Goal: Transaction & Acquisition: Subscribe to service/newsletter

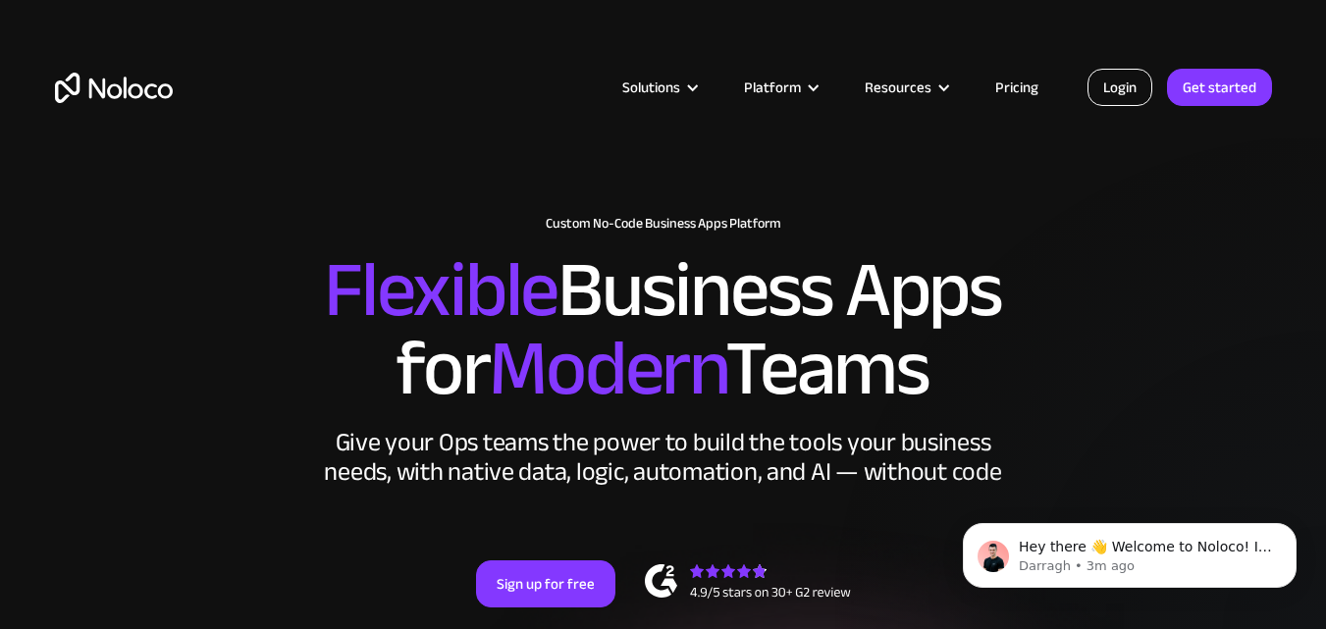
click at [1124, 89] on link "Login" at bounding box center [1119, 87] width 65 height 37
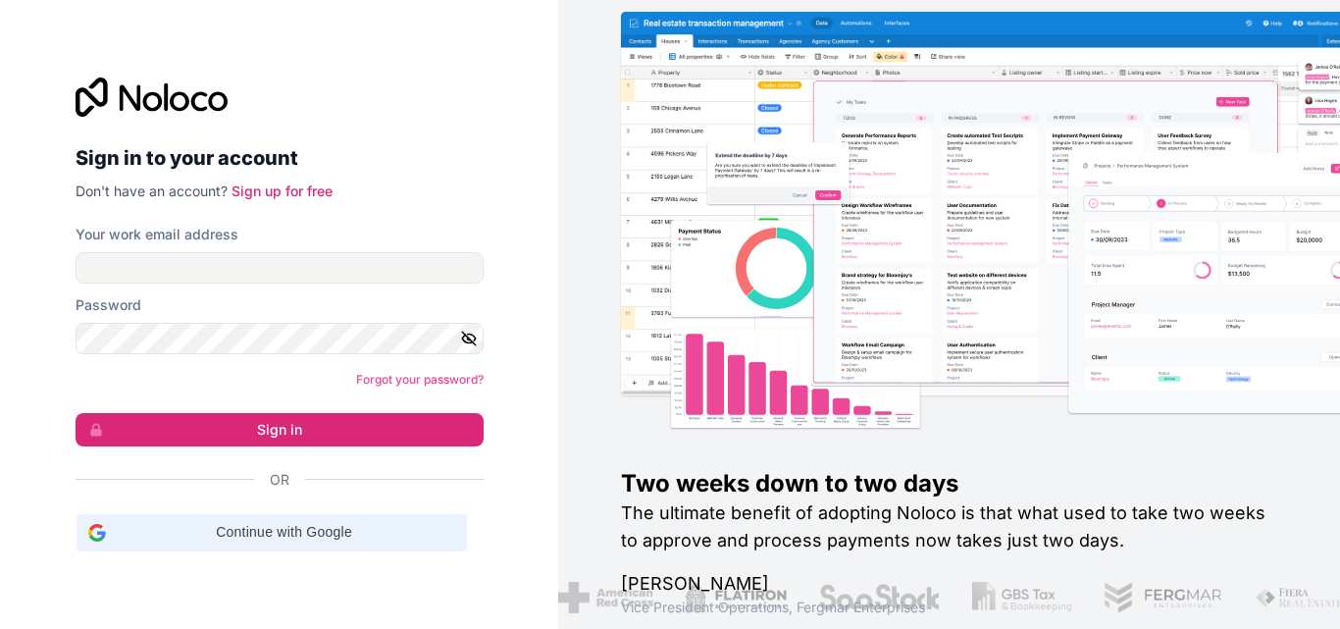
click at [306, 529] on span "Continue with Google" at bounding box center [284, 532] width 341 height 21
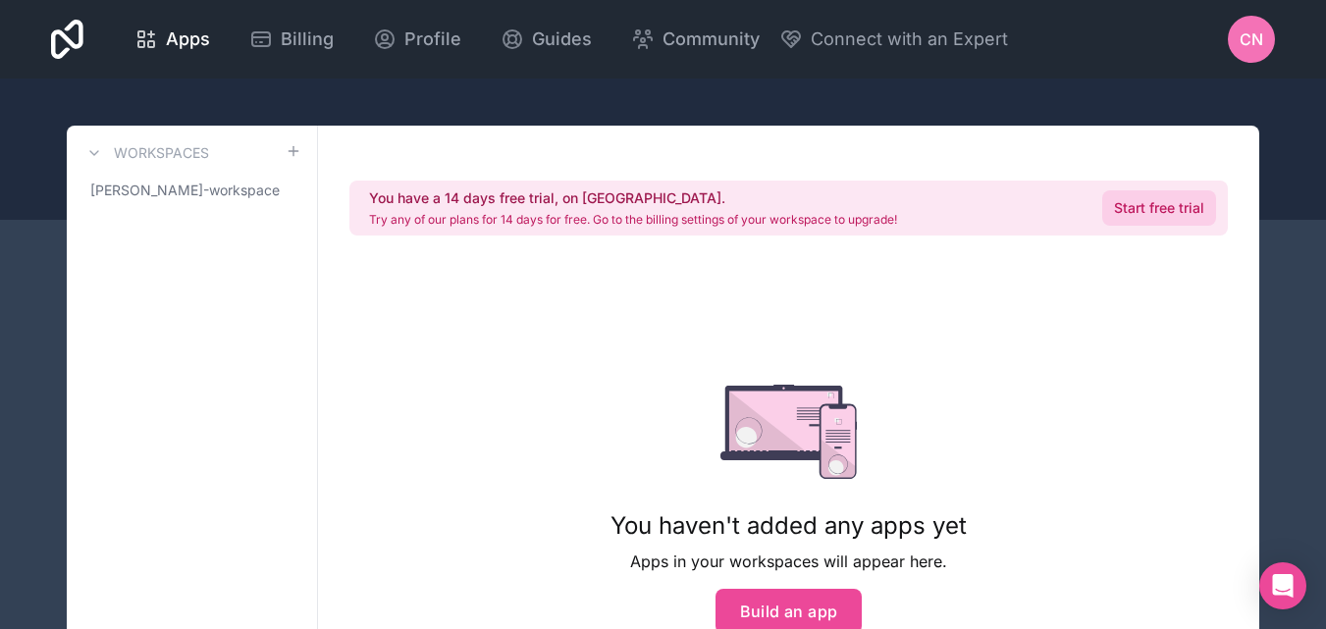
click at [1132, 199] on link "Start free trial" at bounding box center [1159, 207] width 114 height 35
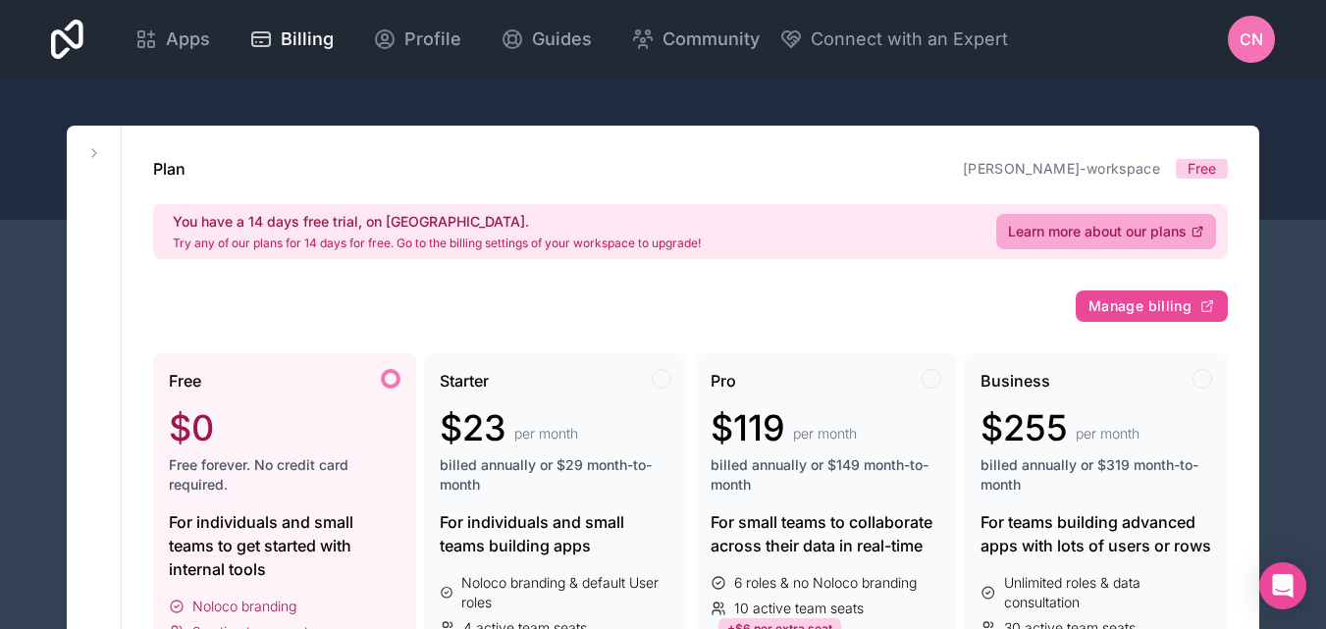
click at [269, 545] on div "For individuals and small teams to get started with internal tools" at bounding box center [285, 545] width 232 height 71
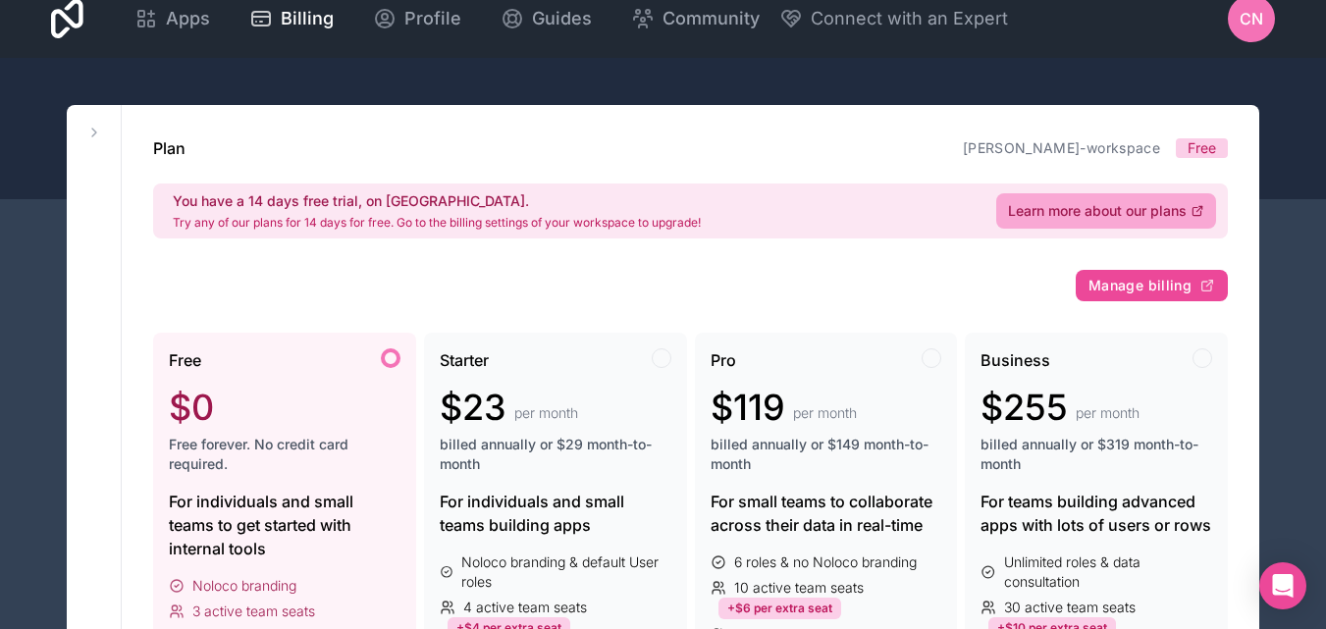
scroll to position [39, 0]
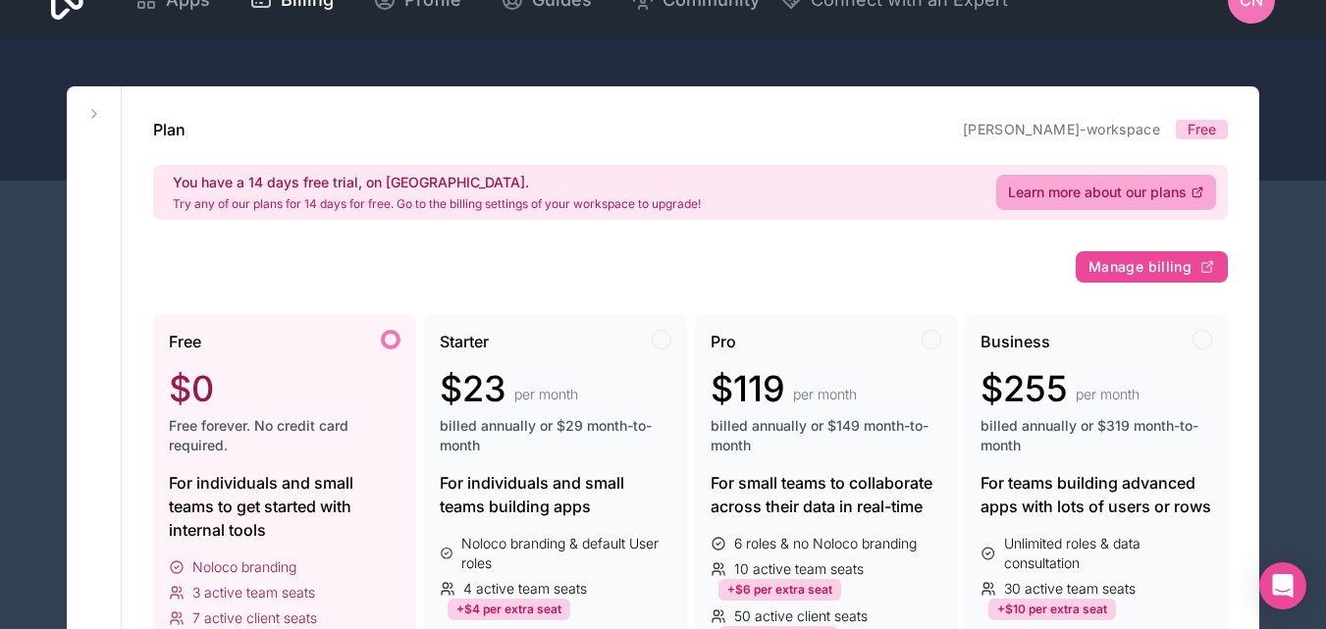
click at [1198, 135] on span "Free" at bounding box center [1201, 130] width 28 height 20
click at [271, 555] on div "Free $0 Free forever. No credit card required. For individuals and small teams …" at bounding box center [284, 562] width 263 height 496
click at [392, 348] on div at bounding box center [391, 340] width 20 height 20
click at [390, 339] on div at bounding box center [391, 340] width 20 height 20
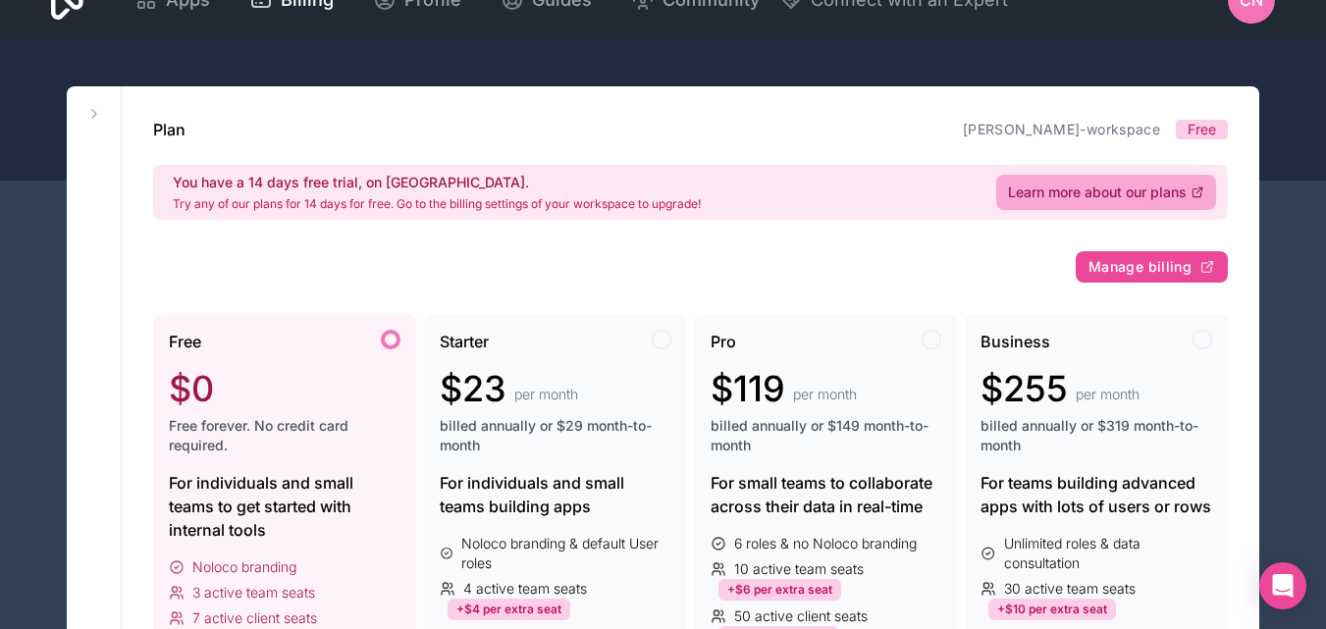
click at [320, 494] on div "For individuals and small teams to get started with internal tools" at bounding box center [285, 506] width 232 height 71
click at [282, 471] on div "For individuals and small teams to get started with internal tools" at bounding box center [285, 506] width 232 height 71
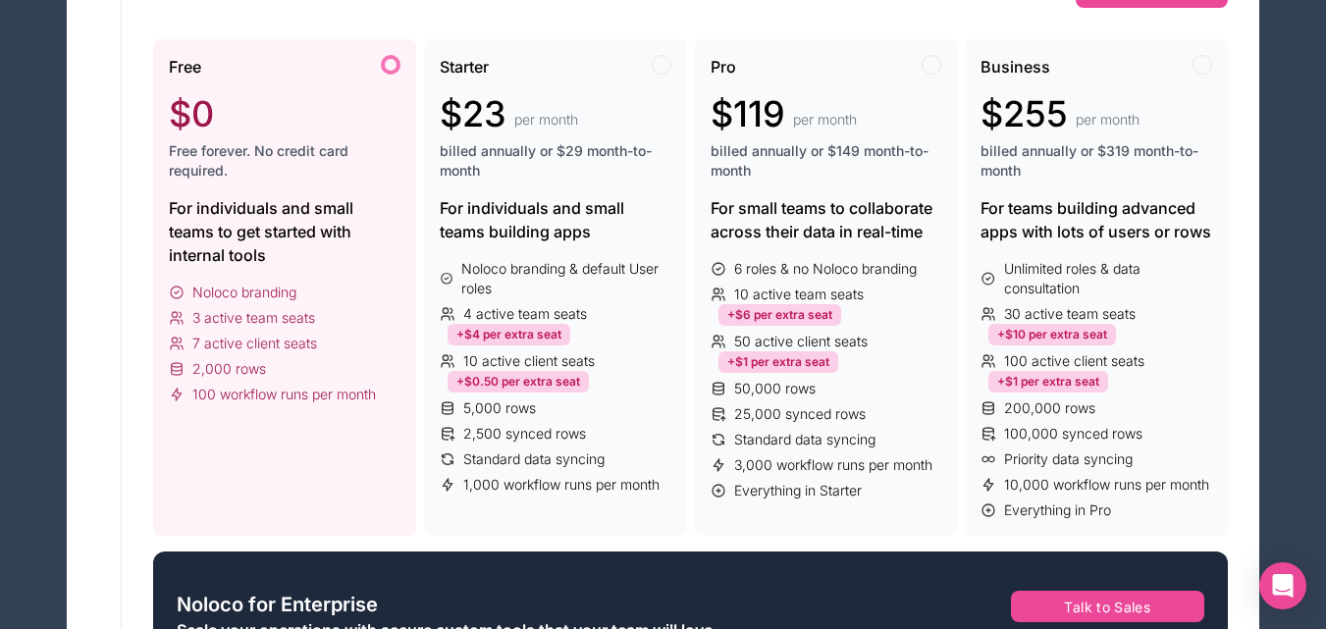
scroll to position [265, 0]
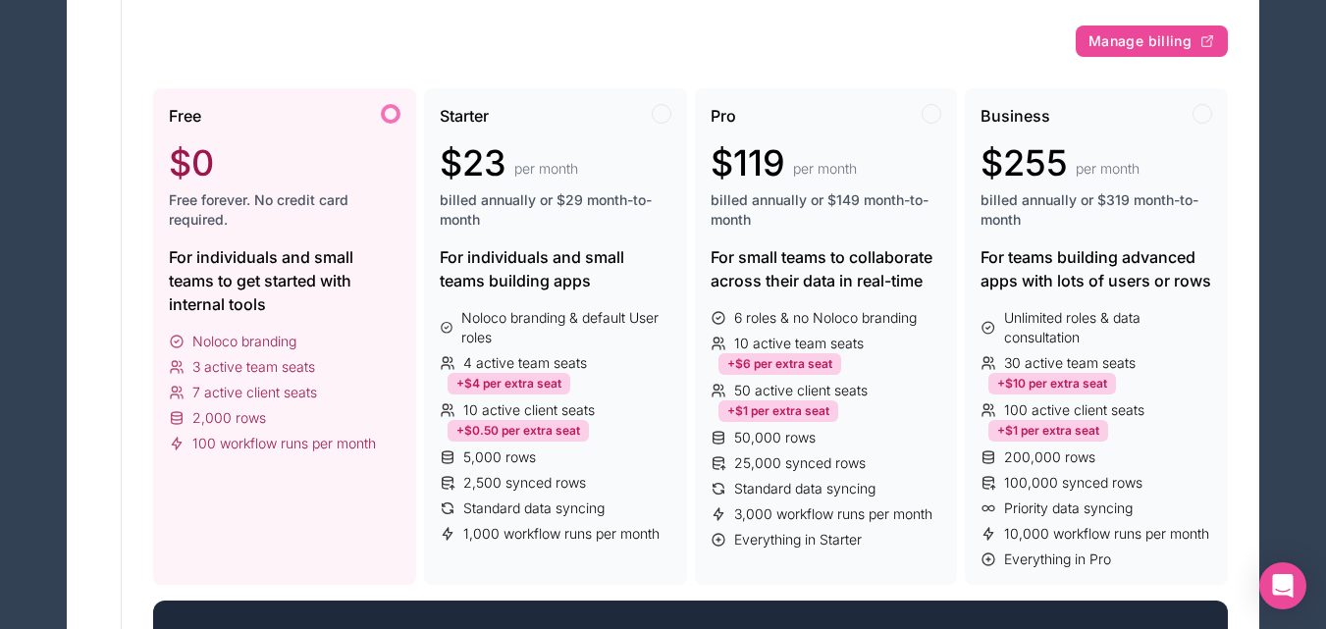
click at [215, 235] on div "Free $0 Free forever. No credit card required." at bounding box center [285, 174] width 232 height 141
click at [389, 125] on div "Free" at bounding box center [285, 116] width 232 height 24
click at [388, 111] on div at bounding box center [391, 114] width 20 height 20
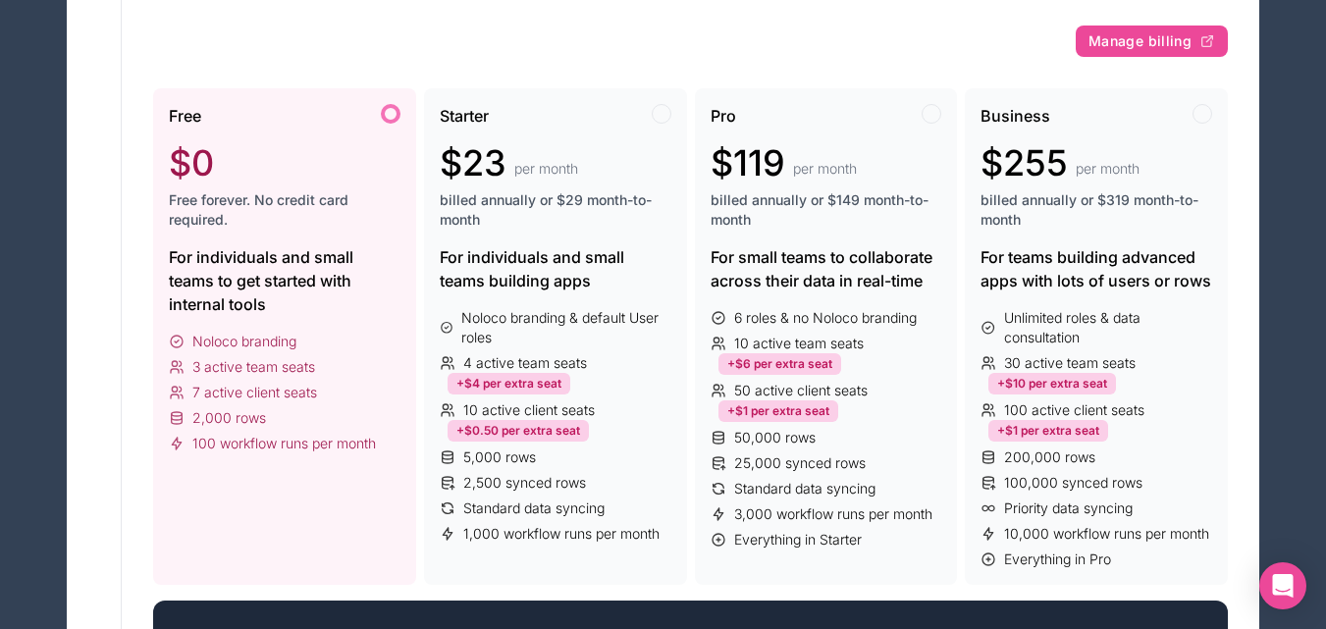
click at [388, 111] on div at bounding box center [391, 114] width 20 height 20
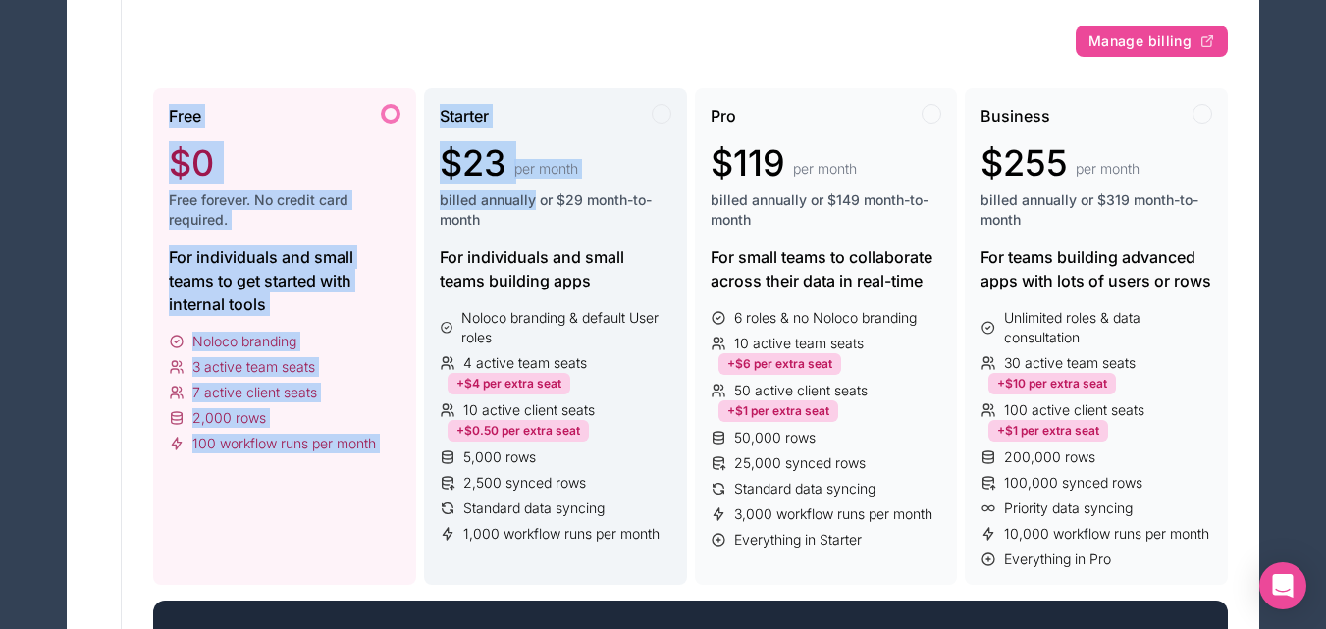
drag, startPoint x: 388, startPoint y: 111, endPoint x: 517, endPoint y: 197, distance: 155.7
click at [517, 197] on div "Free $0 Free forever. No credit card required. For individuals and small teams …" at bounding box center [690, 336] width 1074 height 496
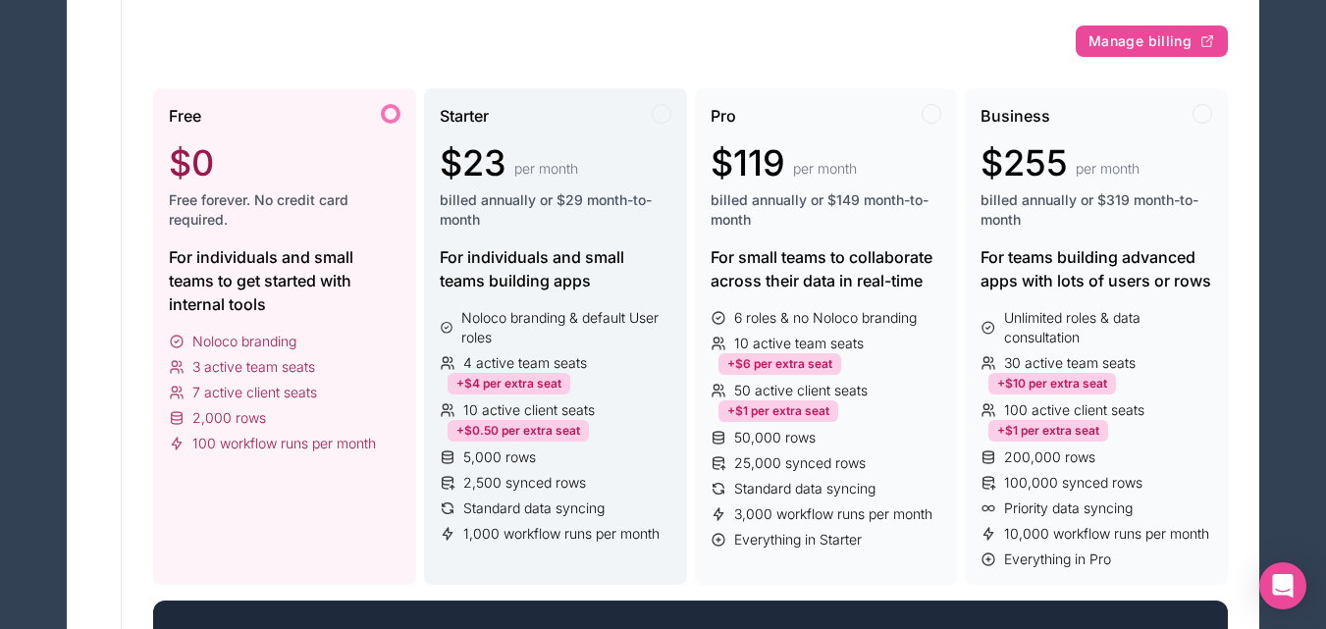
click at [549, 285] on div "For individuals and small teams building apps" at bounding box center [556, 268] width 232 height 47
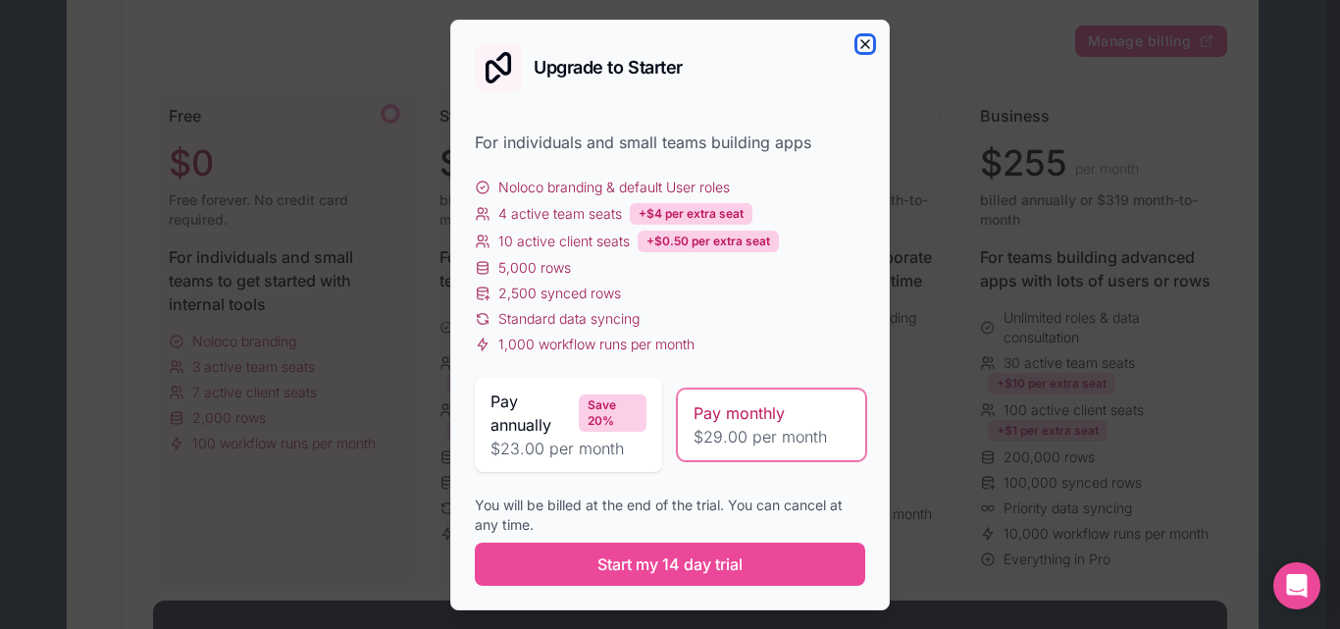
click at [871, 43] on icon "button" at bounding box center [866, 44] width 16 height 16
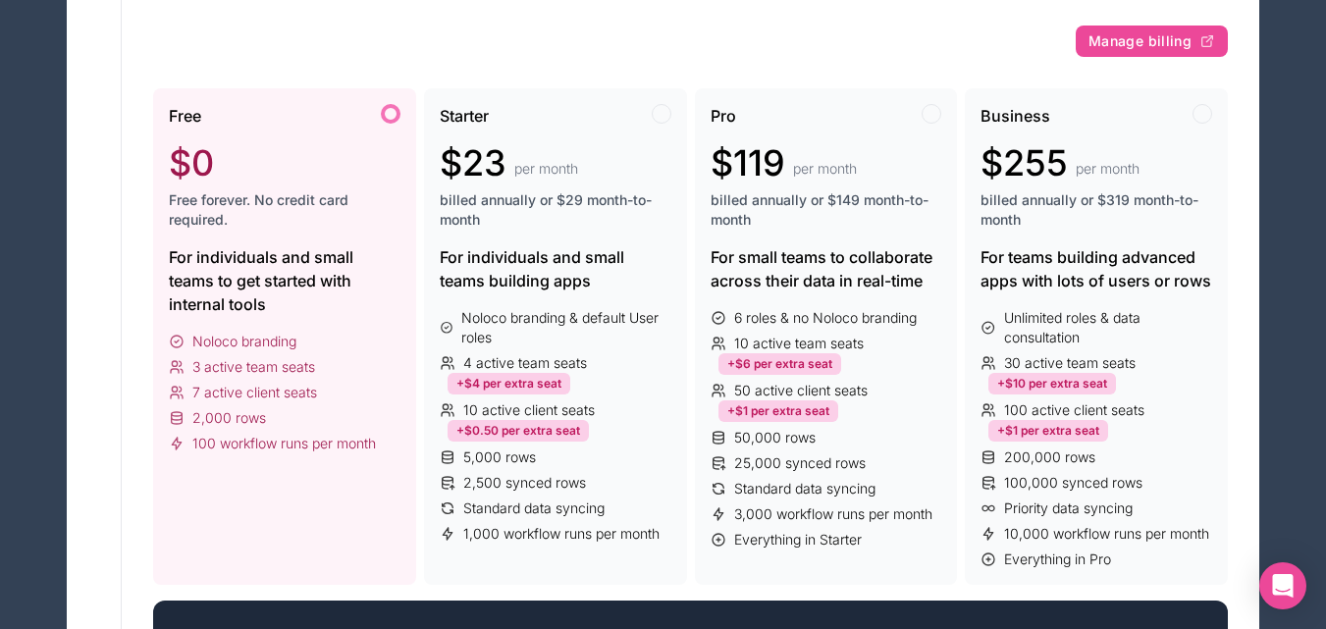
click at [332, 279] on div "For individuals and small teams to get started with internal tools" at bounding box center [285, 280] width 232 height 71
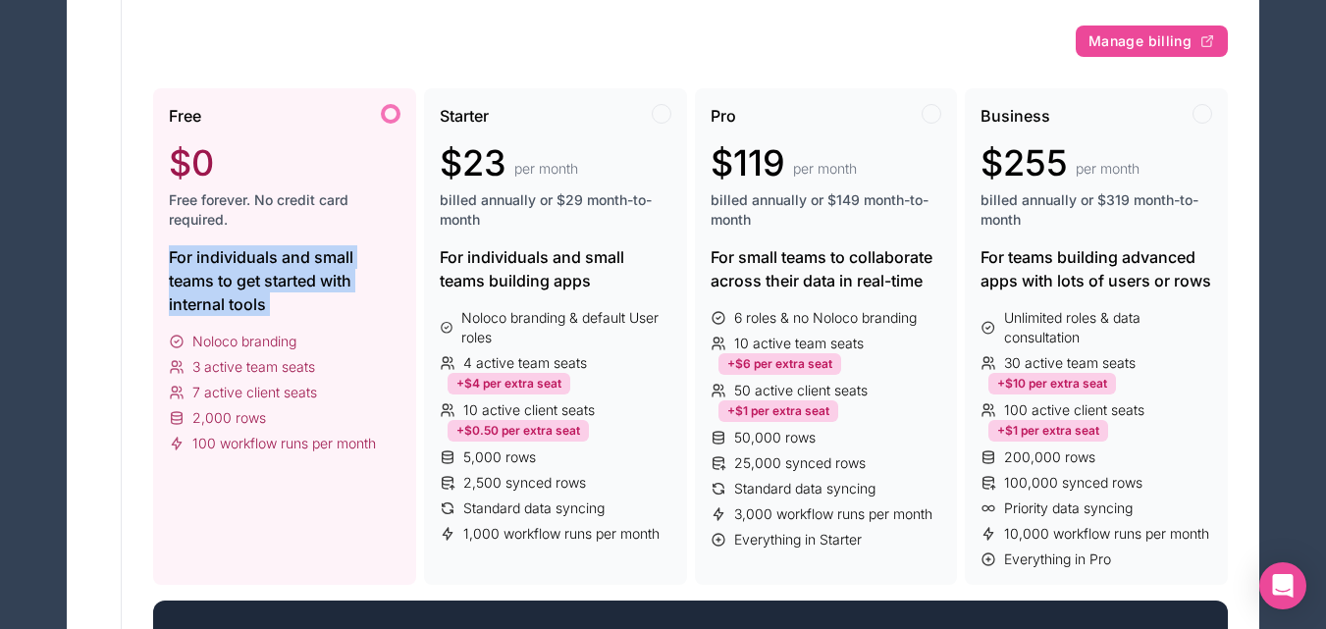
click at [332, 279] on div "For individuals and small teams to get started with internal tools" at bounding box center [285, 280] width 232 height 71
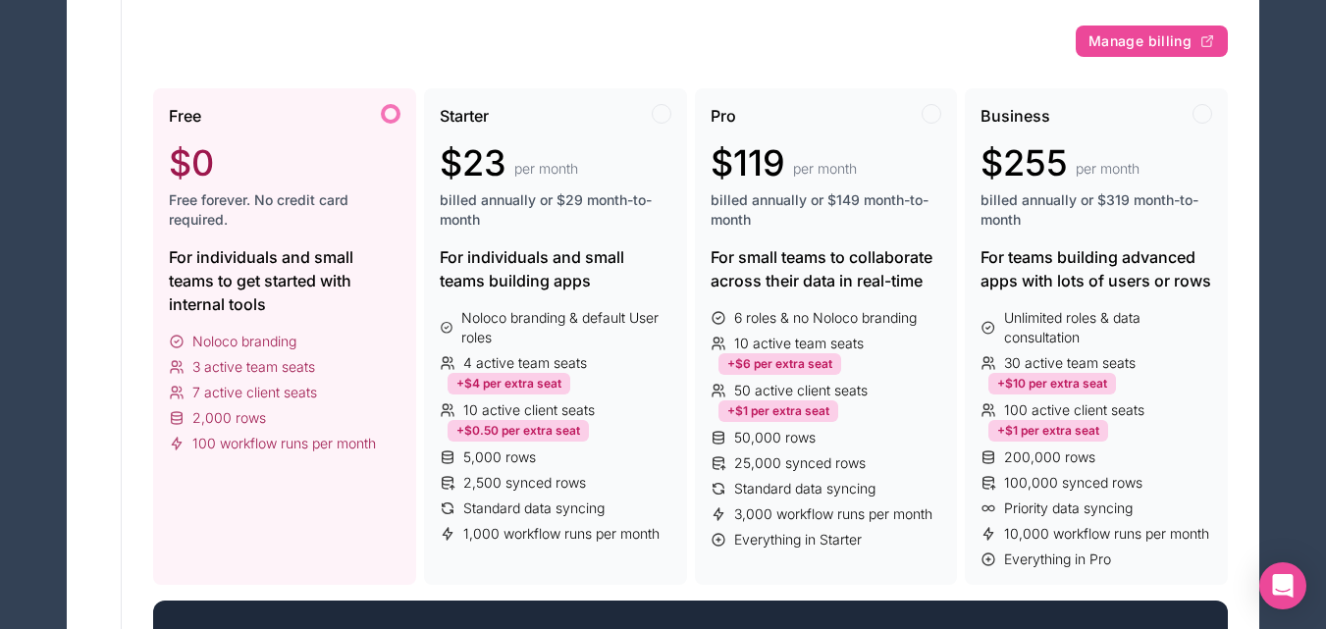
click at [384, 110] on div at bounding box center [391, 114] width 20 height 20
click at [302, 274] on div "For individuals and small teams to get started with internal tools" at bounding box center [285, 280] width 232 height 71
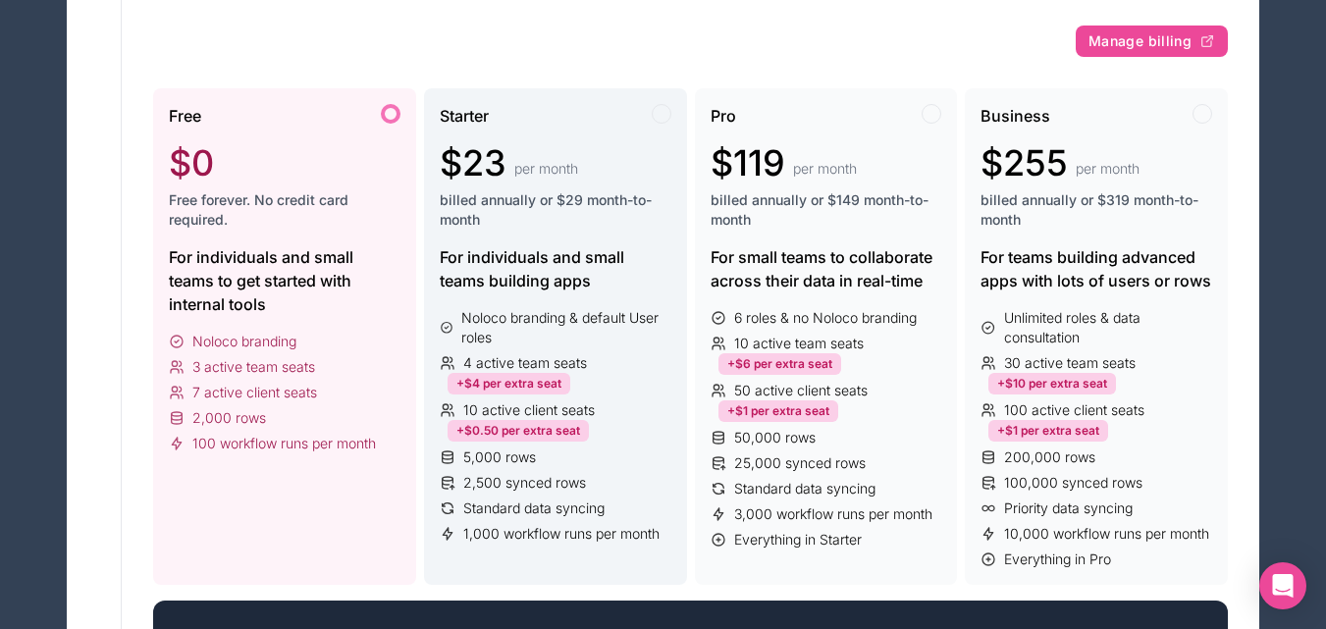
click at [517, 238] on div "Starter $23 per month billed annually or $29 month-to-month" at bounding box center [556, 174] width 232 height 141
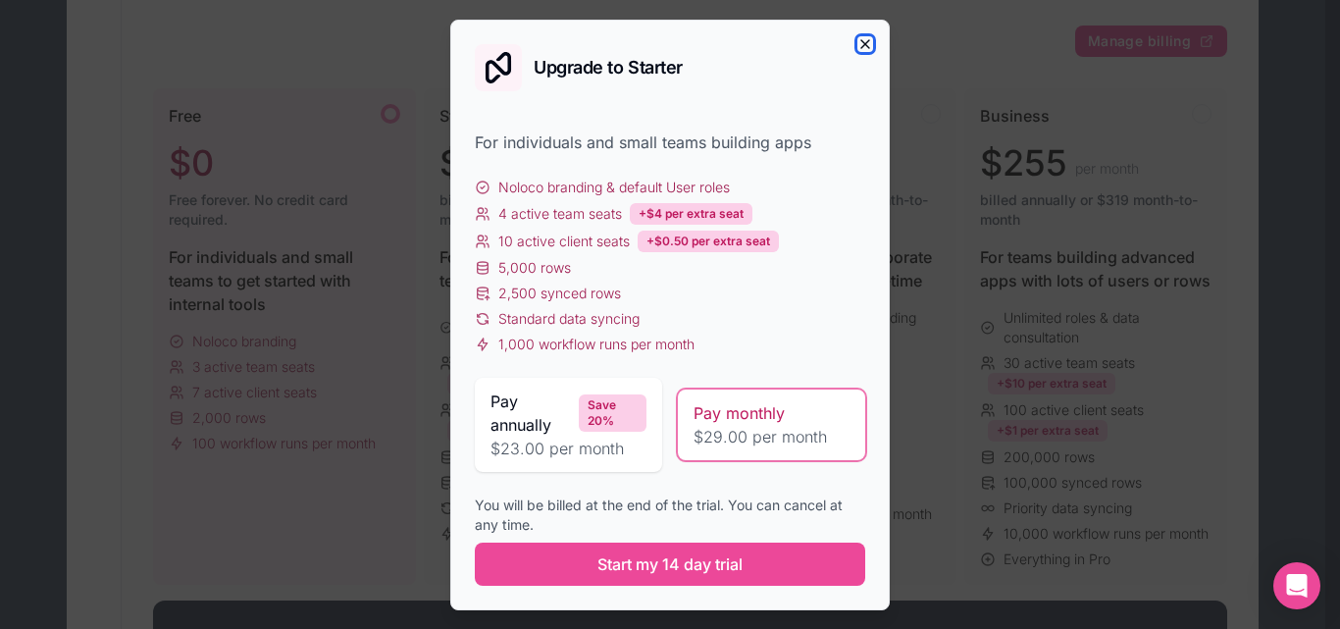
click at [866, 49] on icon "button" at bounding box center [866, 44] width 16 height 16
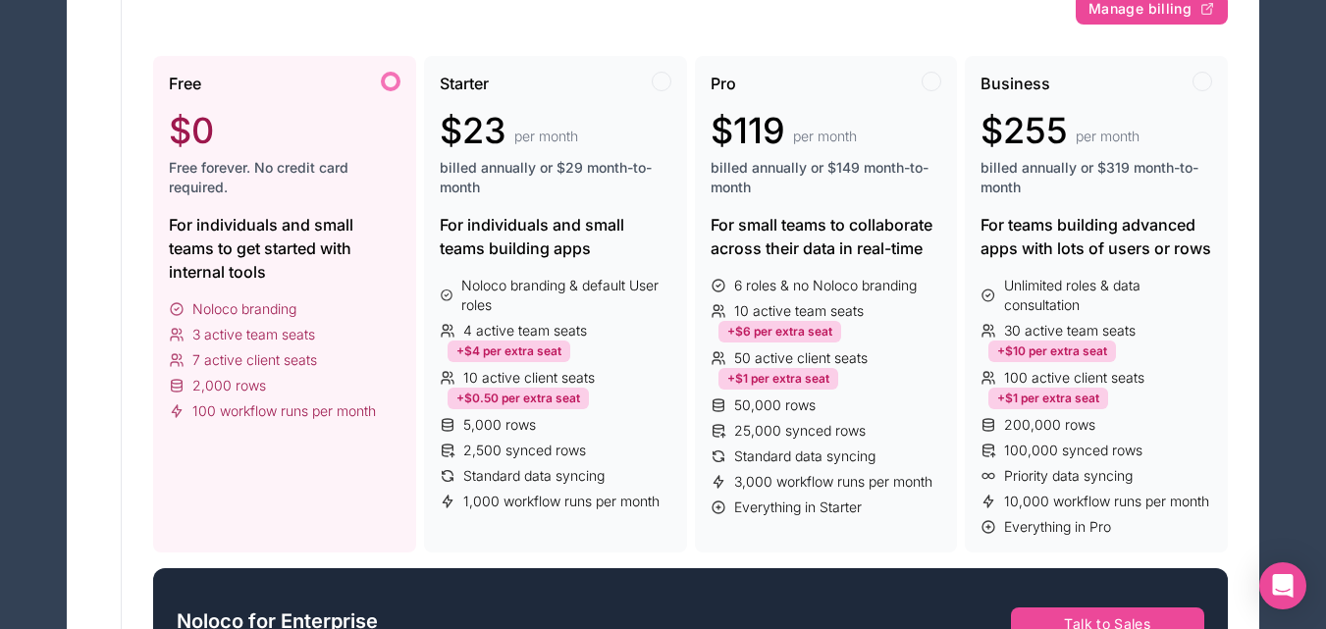
scroll to position [334, 0]
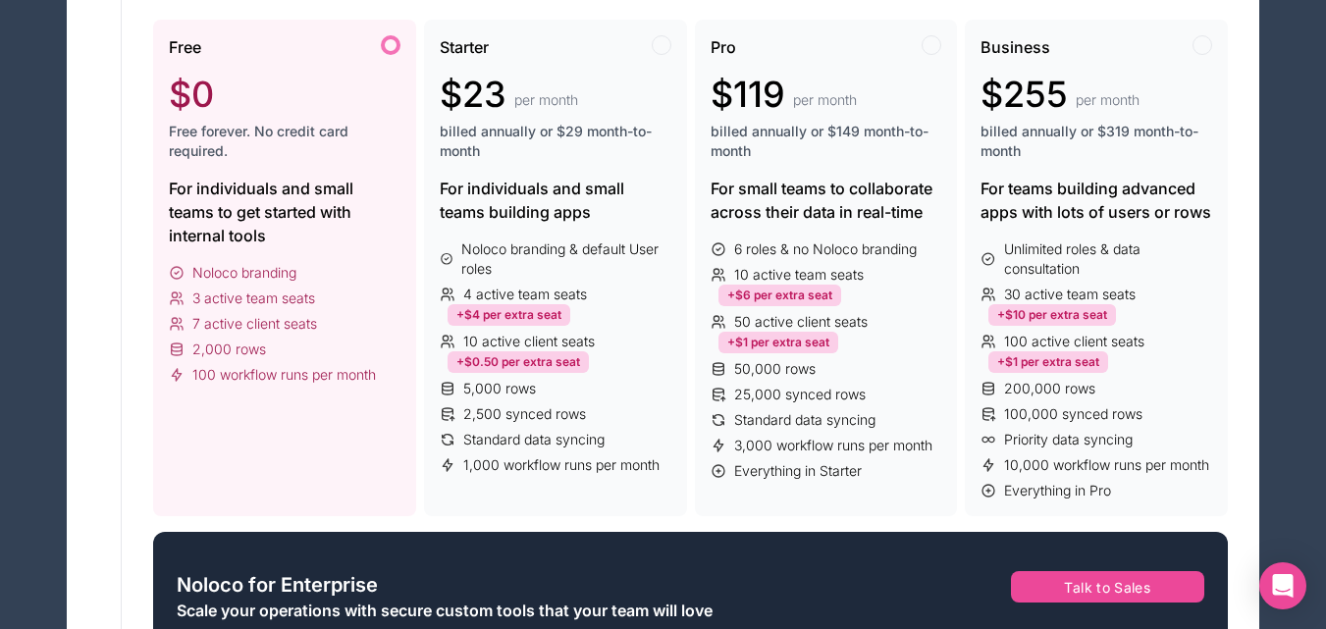
click at [245, 222] on div "For individuals and small teams to get started with internal tools" at bounding box center [285, 212] width 232 height 71
click at [399, 31] on div "Free $0 Free forever. No credit card required. For individuals and small teams …" at bounding box center [284, 268] width 263 height 496
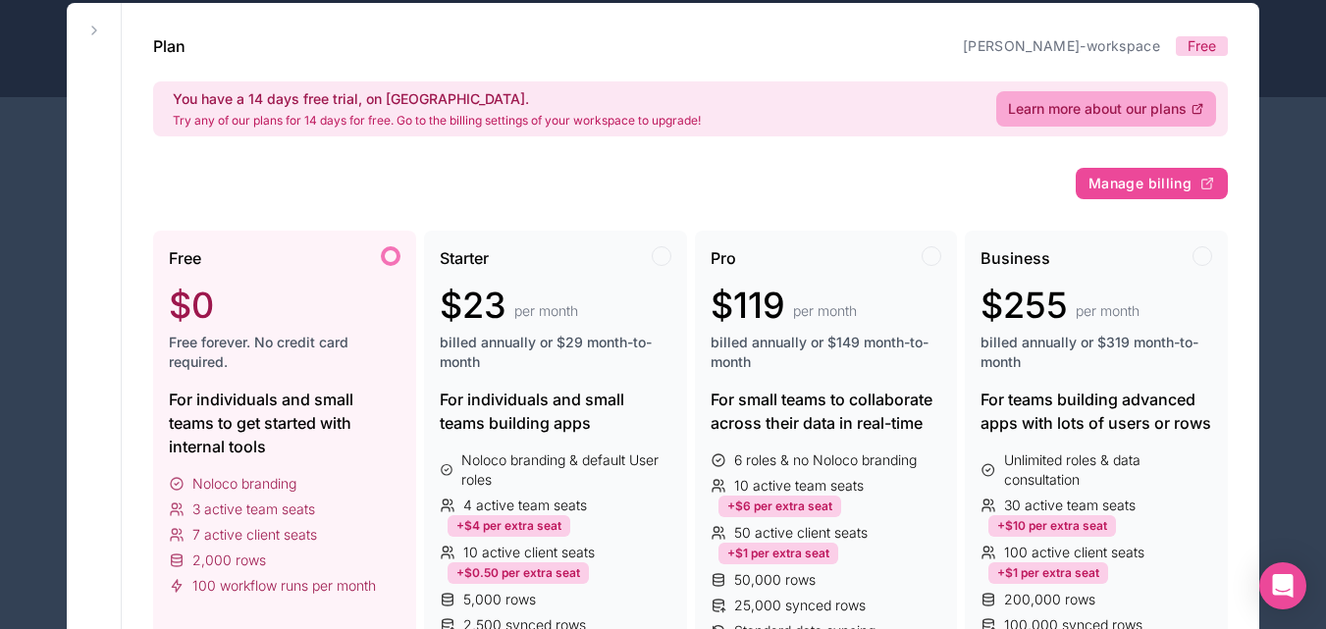
scroll to position [0, 0]
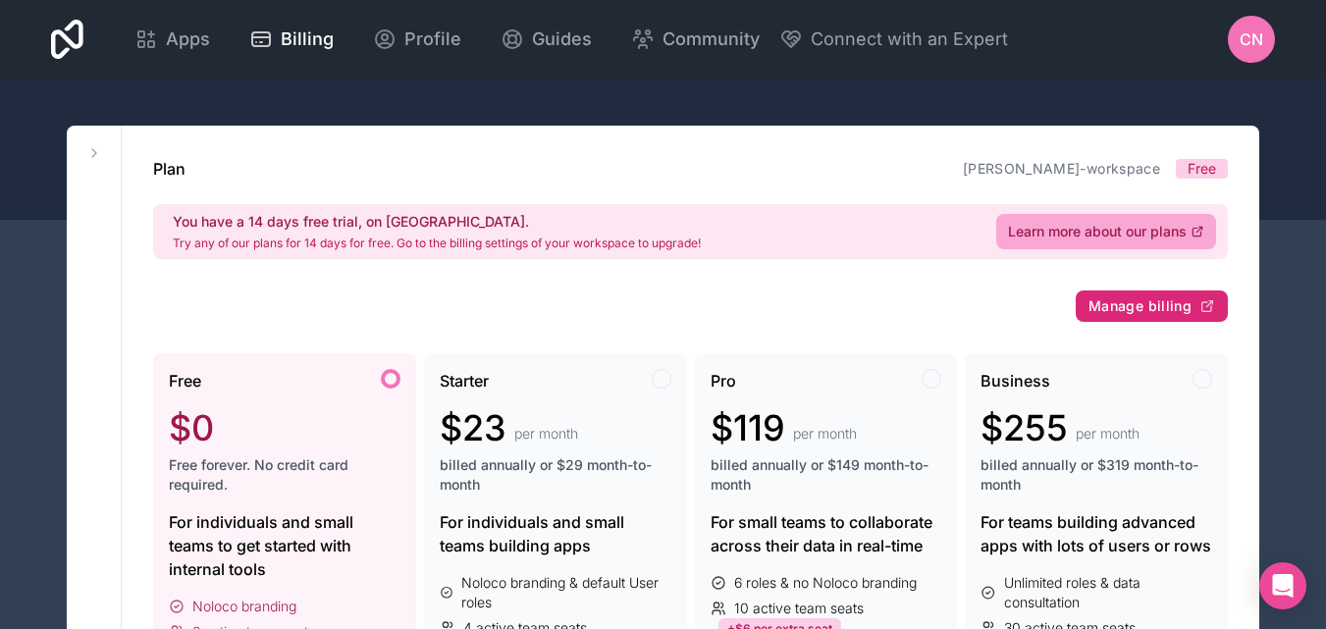
click at [1153, 314] on span "Manage billing" at bounding box center [1139, 306] width 103 height 18
click at [389, 385] on div at bounding box center [391, 379] width 20 height 20
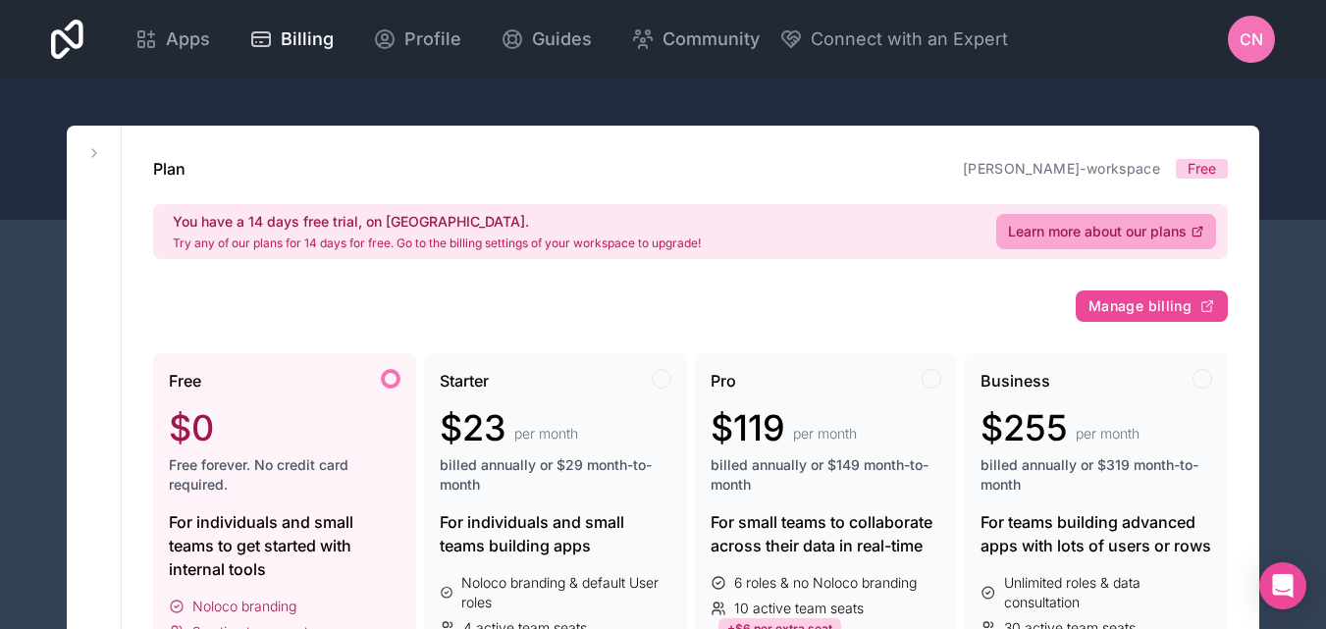
click at [358, 238] on p "Try any of our plans for 14 days for free. Go to the billing settings of your w…" at bounding box center [437, 243] width 528 height 16
click at [1202, 165] on span "Free" at bounding box center [1201, 169] width 28 height 20
click at [1191, 240] on div "Learn more about our plans" at bounding box center [1106, 232] width 196 height 20
click at [451, 38] on span "Profile" at bounding box center [432, 39] width 57 height 27
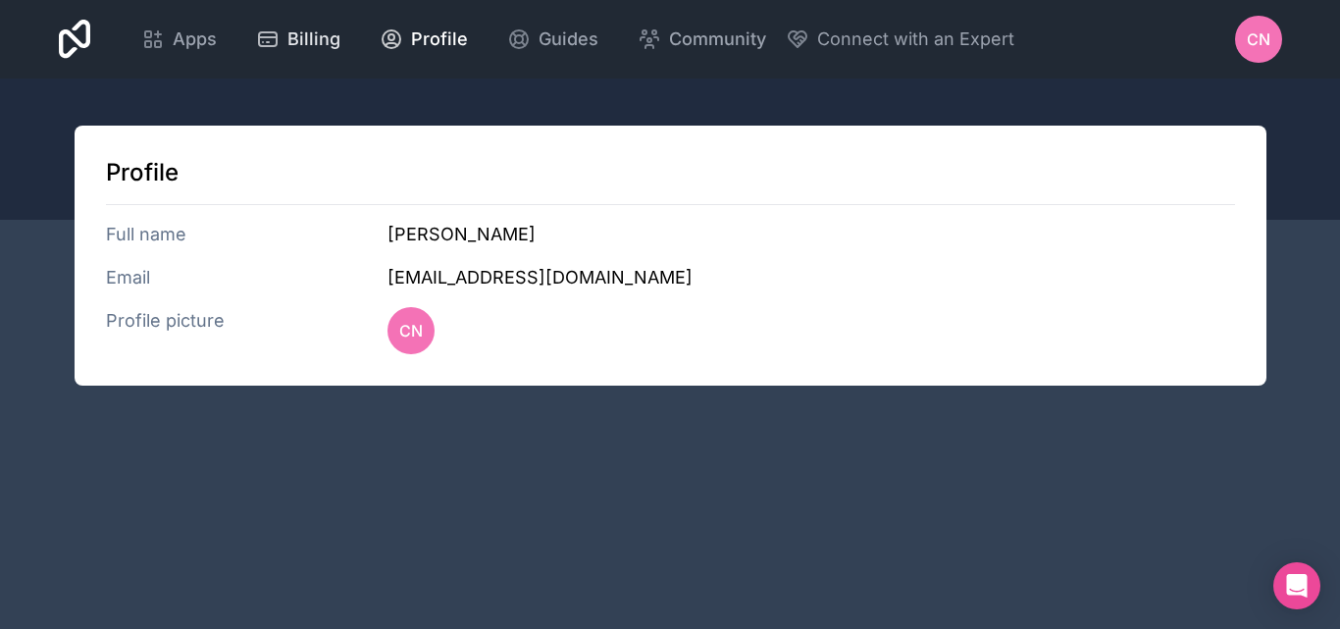
click at [301, 37] on span "Billing" at bounding box center [313, 39] width 53 height 27
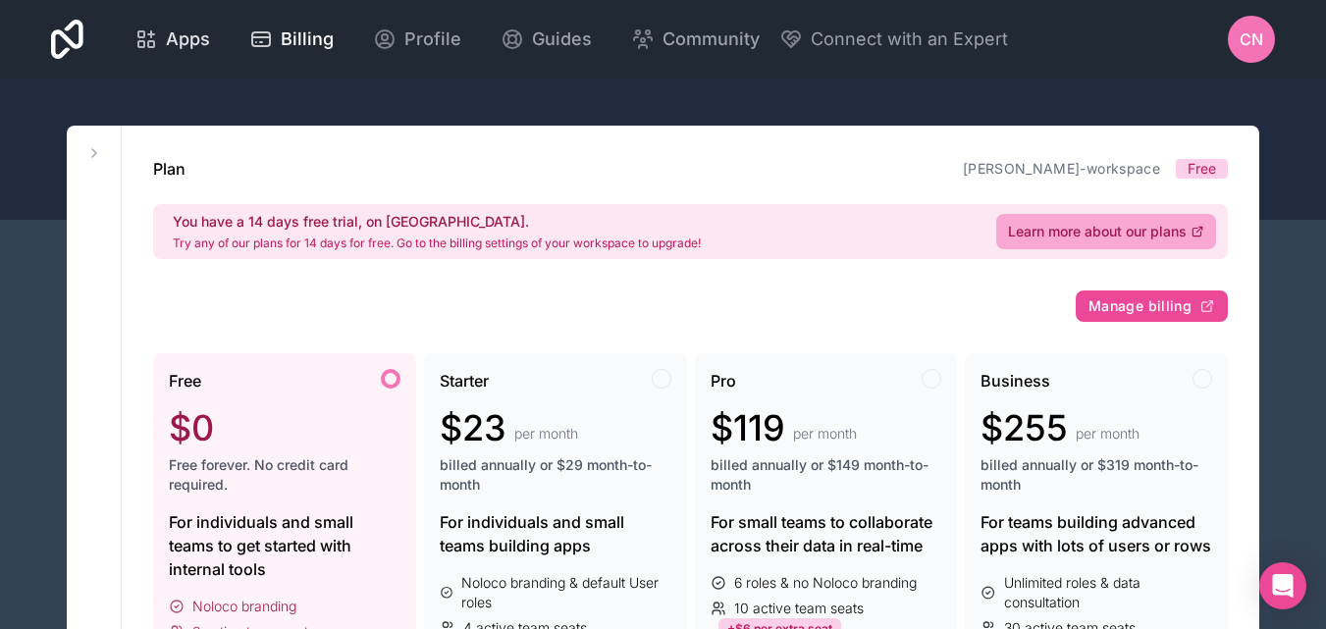
click at [186, 35] on span "Apps" at bounding box center [188, 39] width 44 height 27
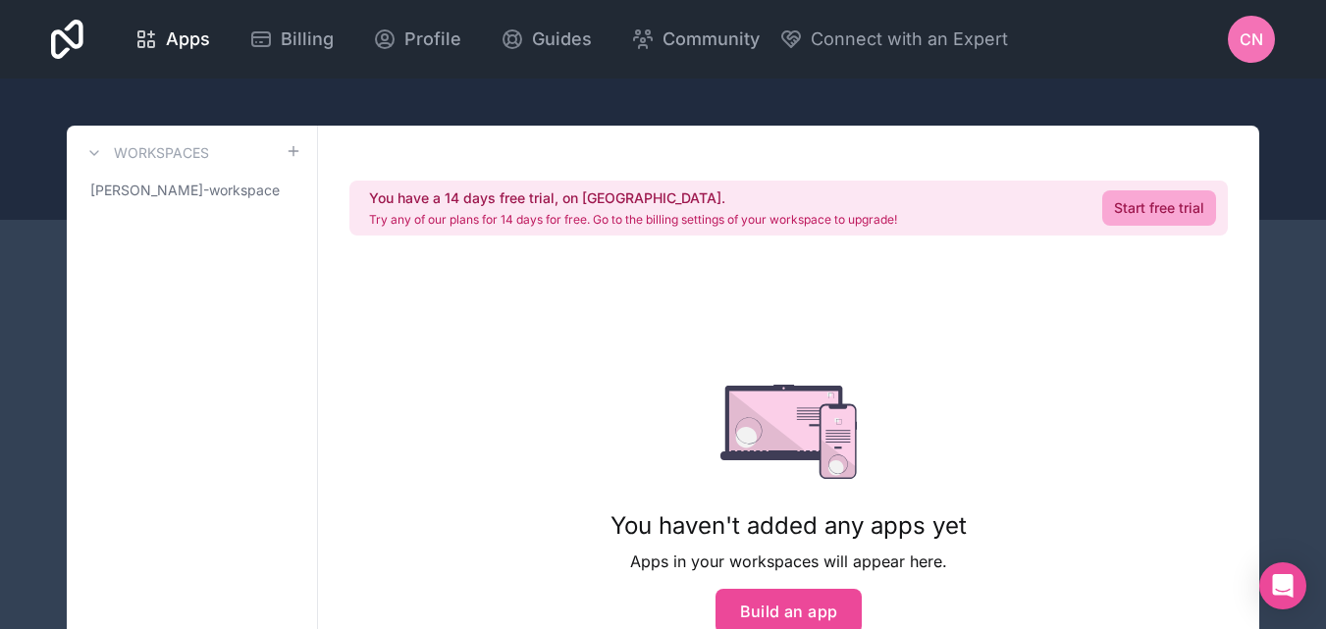
click at [1021, 444] on div "You have a 14 days free trial, on us. Try any of our plans for 14 days for free…" at bounding box center [788, 458] width 941 height 665
click at [456, 40] on link "Profile" at bounding box center [417, 39] width 120 height 43
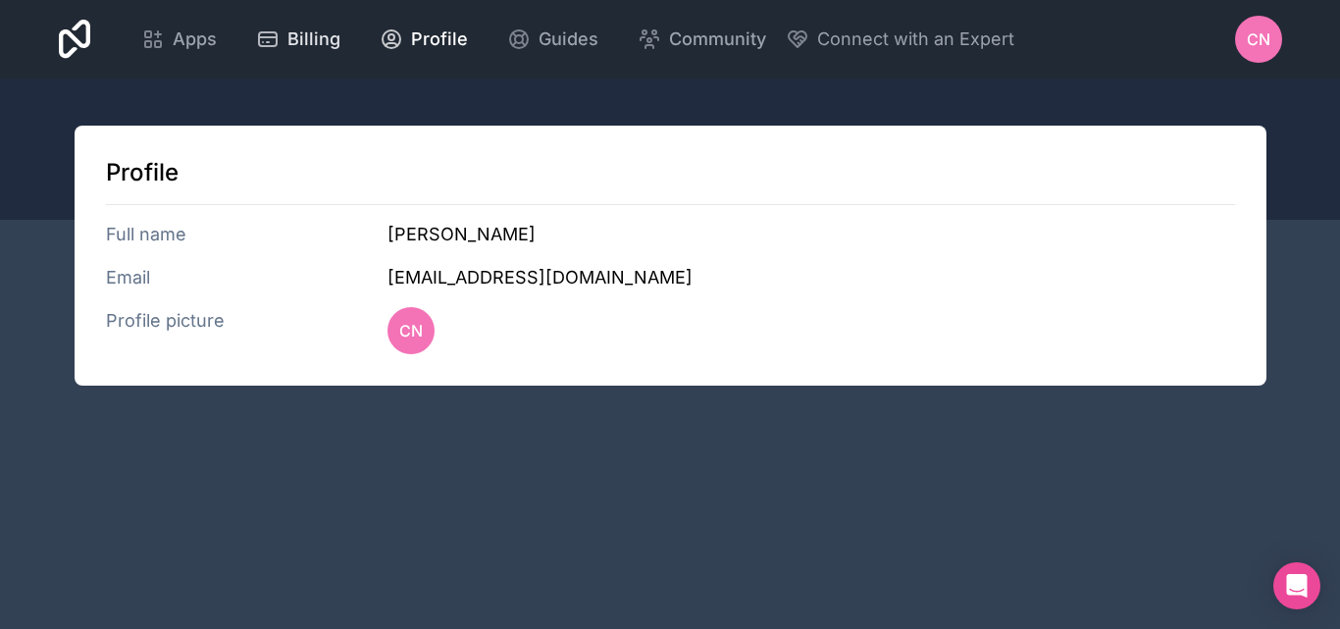
click at [295, 31] on span "Billing" at bounding box center [313, 39] width 53 height 27
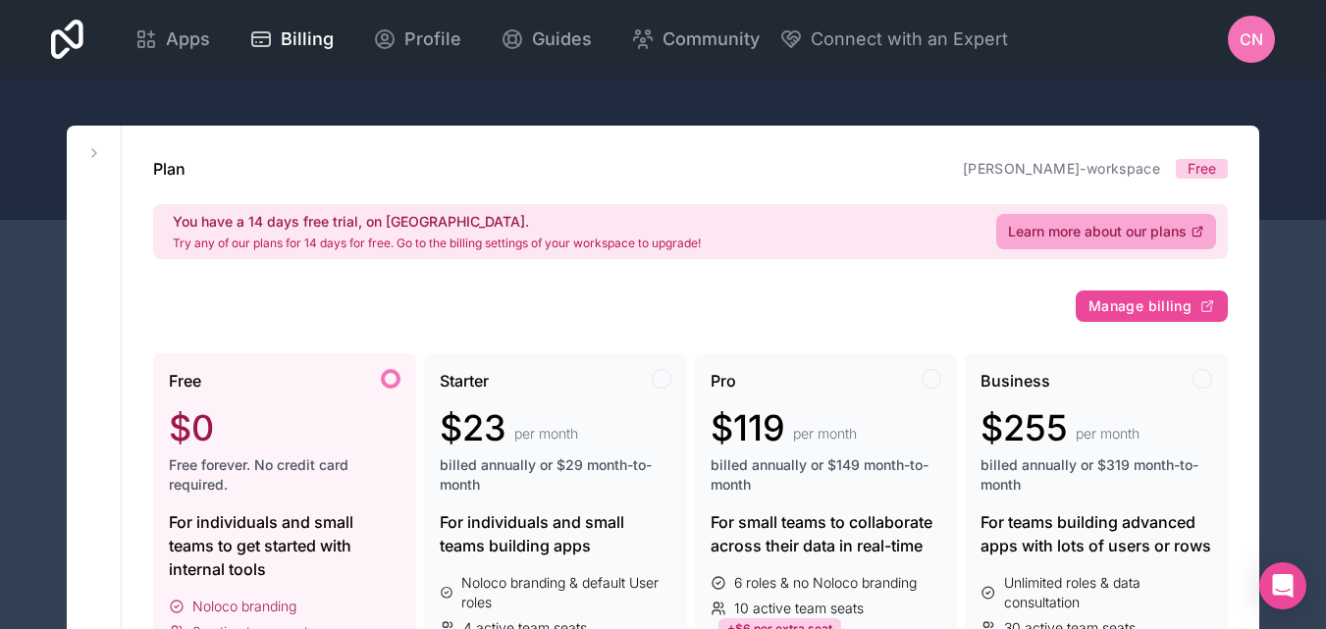
click at [392, 382] on div at bounding box center [391, 379] width 20 height 20
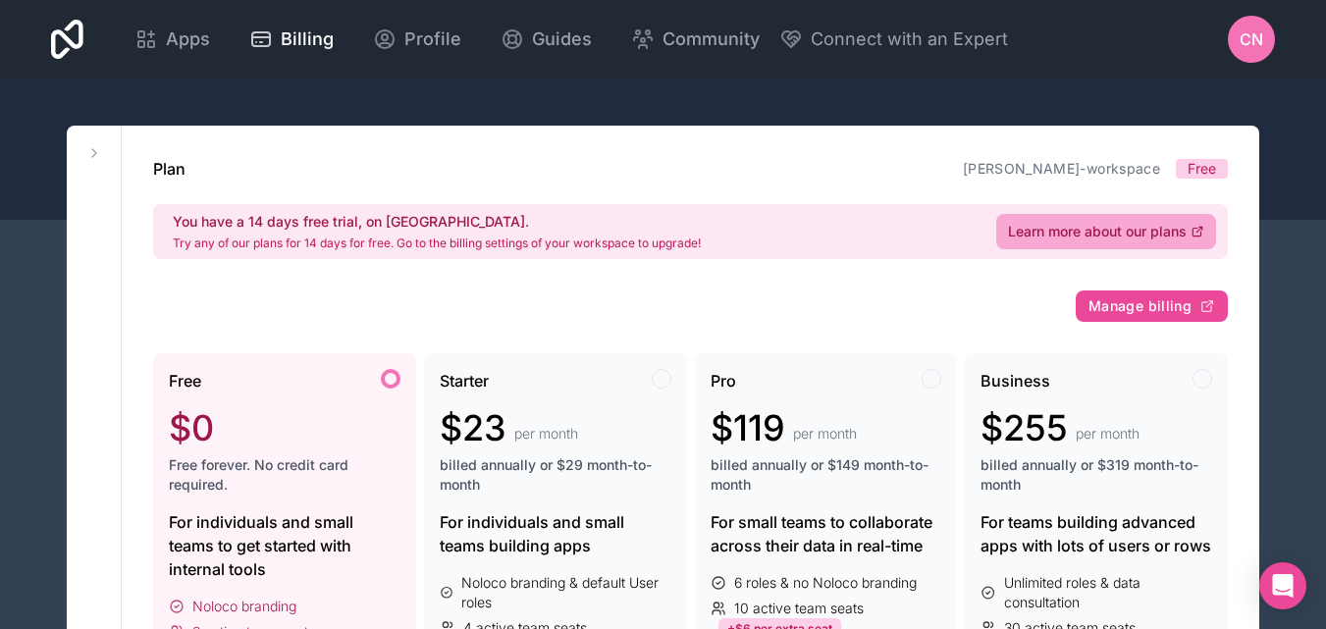
click at [392, 382] on div at bounding box center [391, 379] width 20 height 20
click at [659, 465] on span "billed annually or $29 month-to-month" at bounding box center [556, 474] width 232 height 39
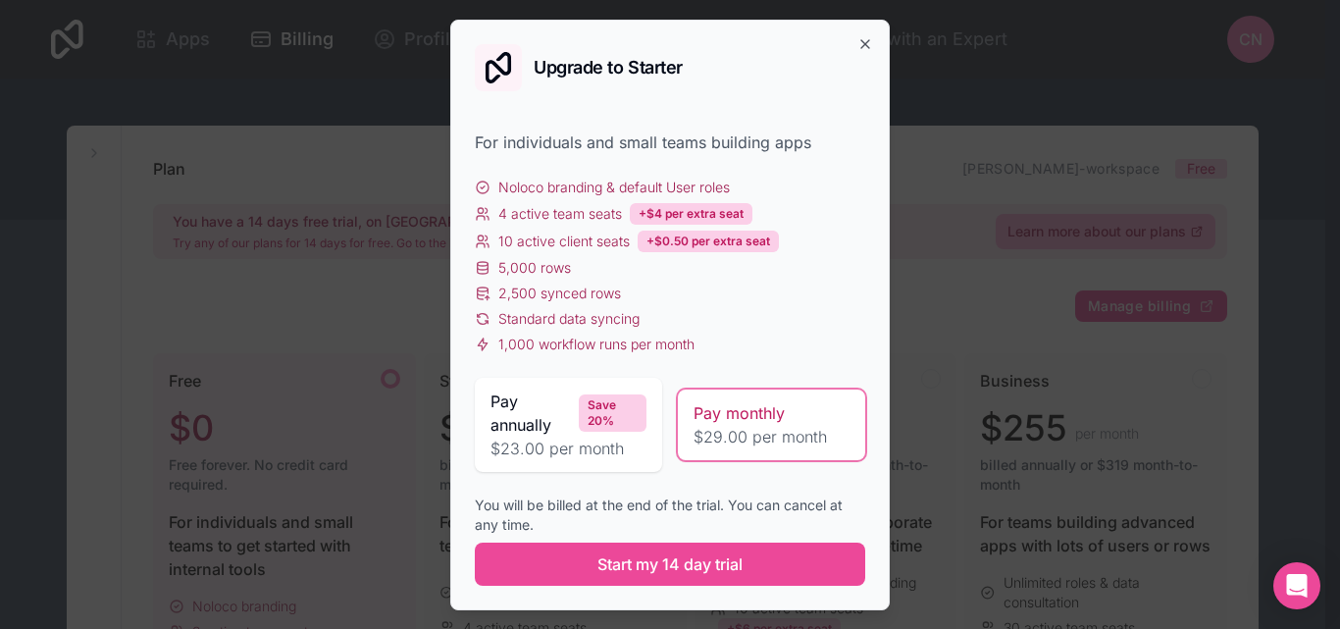
click at [639, 533] on div "You will be billed at the end of the trial. You can cancel at any time." at bounding box center [670, 515] width 391 height 39
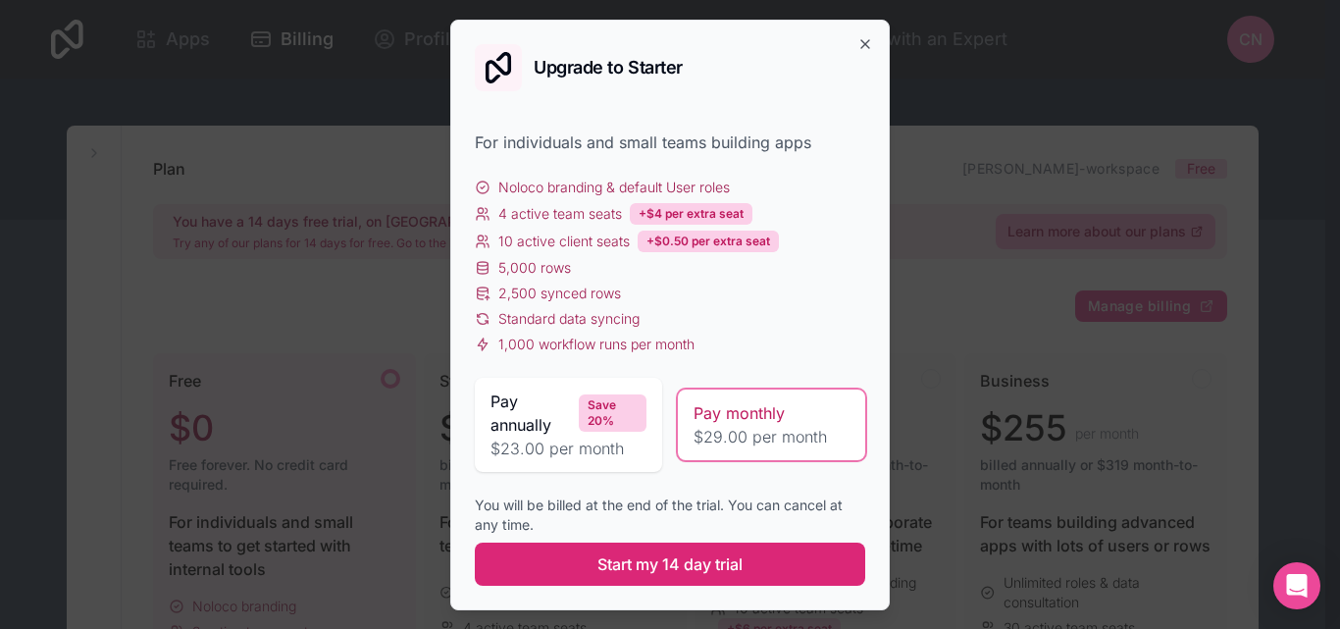
click at [631, 560] on span "Start my 14 day trial" at bounding box center [670, 564] width 145 height 24
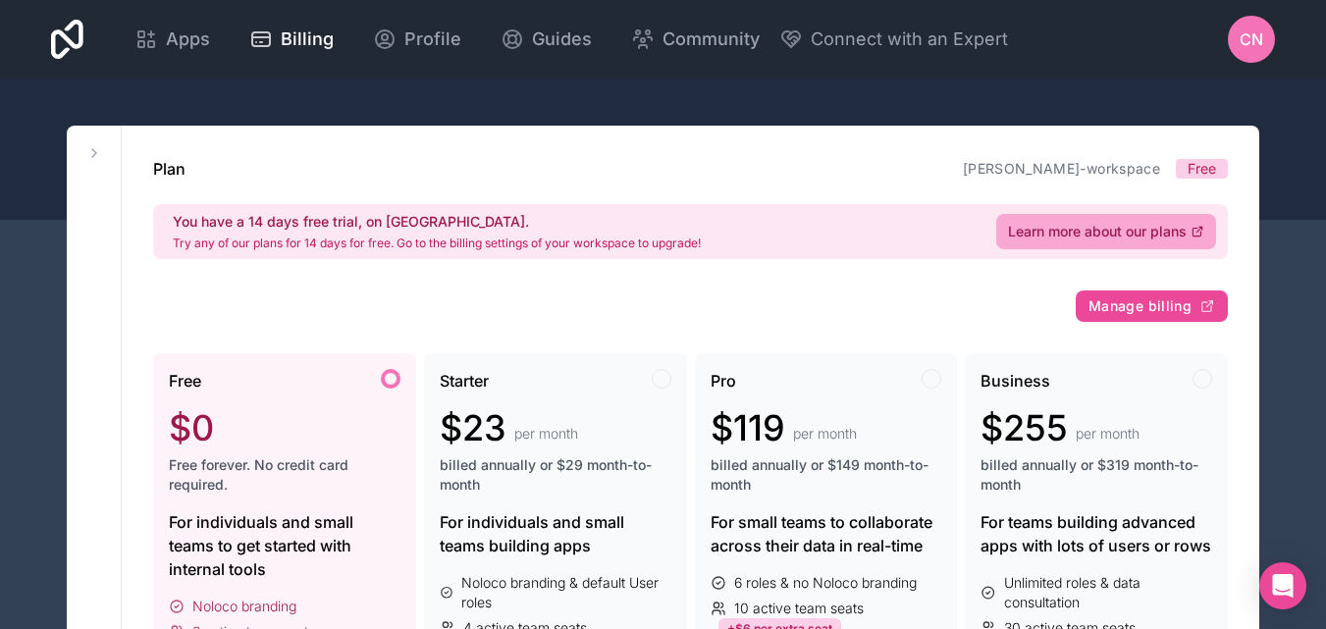
click at [885, 103] on div at bounding box center [663, 148] width 1326 height 141
click at [168, 42] on span "Apps" at bounding box center [188, 39] width 44 height 27
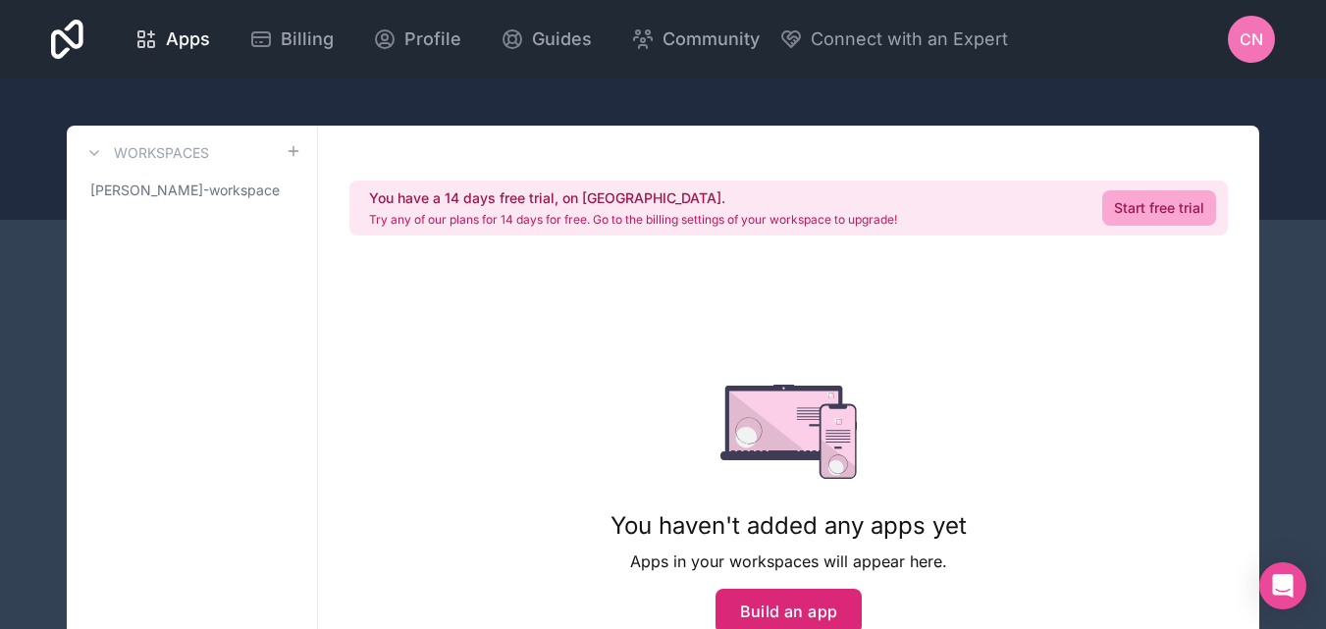
click at [783, 607] on button "Build an app" at bounding box center [788, 611] width 147 height 45
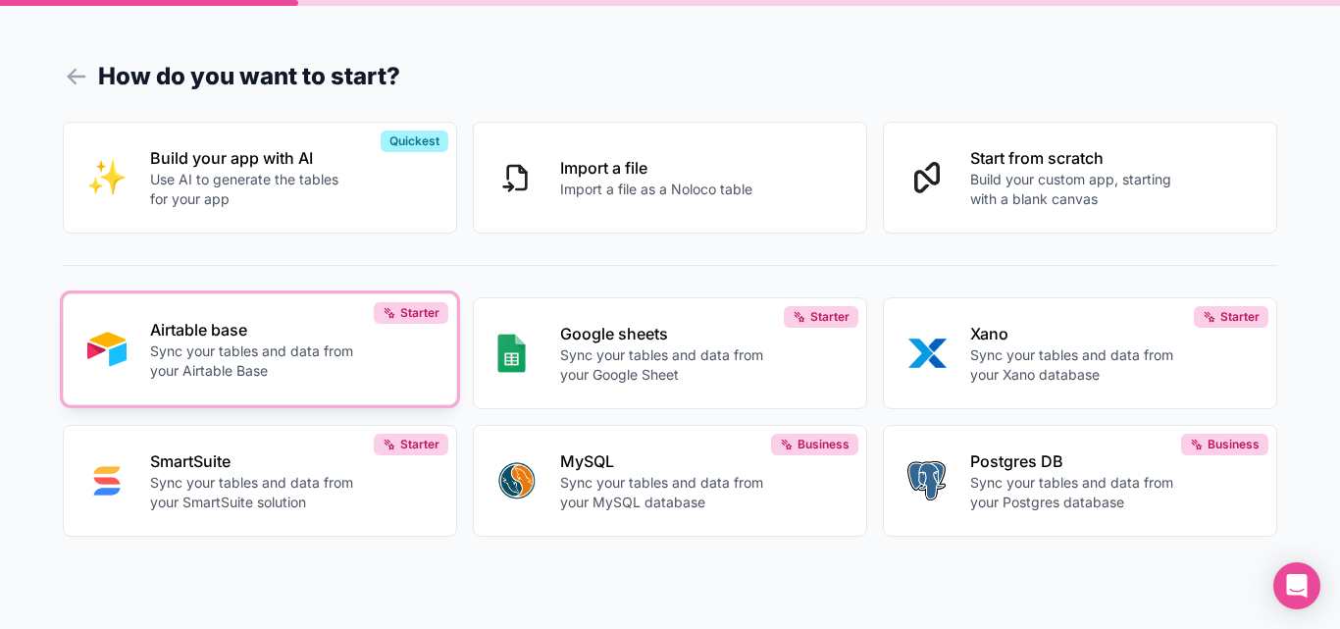
click at [348, 328] on p "Airtable base" at bounding box center [252, 330] width 204 height 24
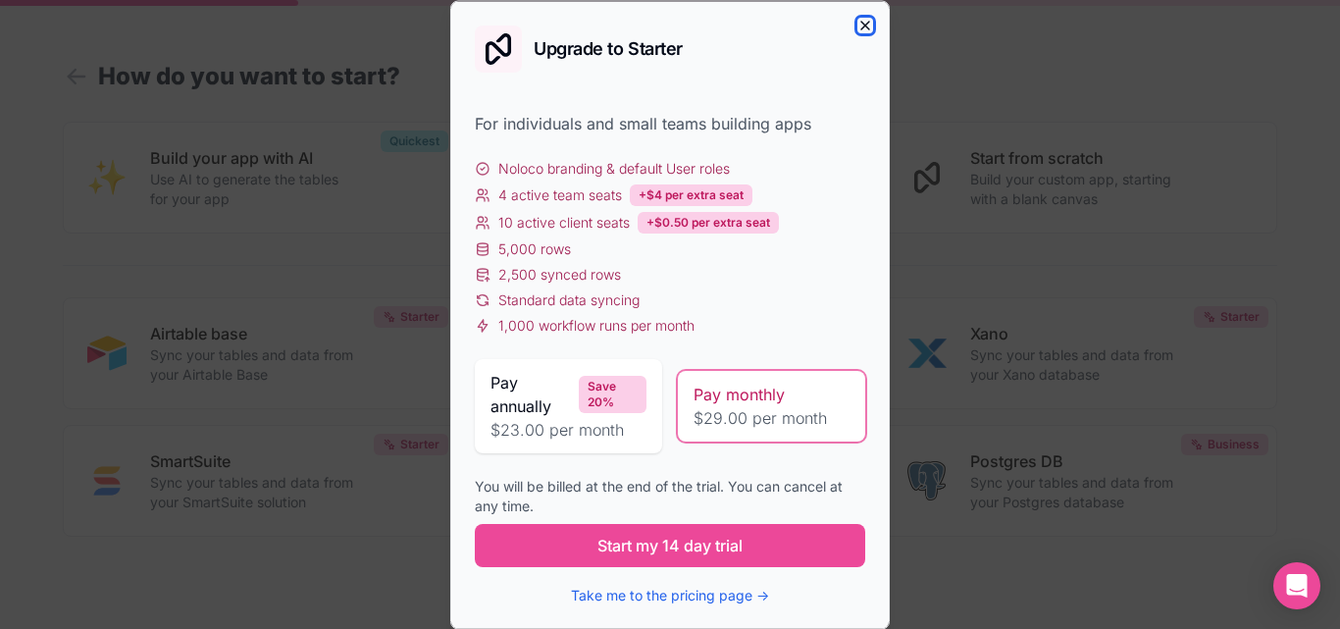
click at [858, 25] on icon "button" at bounding box center [866, 25] width 16 height 16
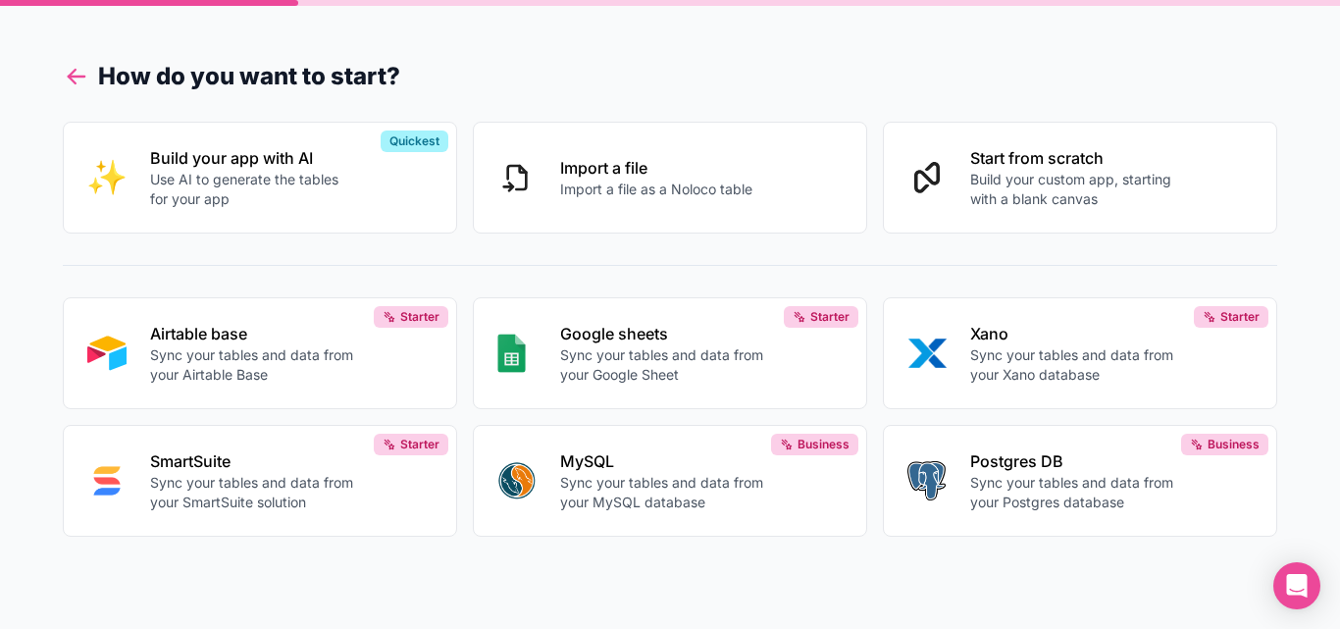
click at [79, 82] on icon at bounding box center [76, 76] width 27 height 27
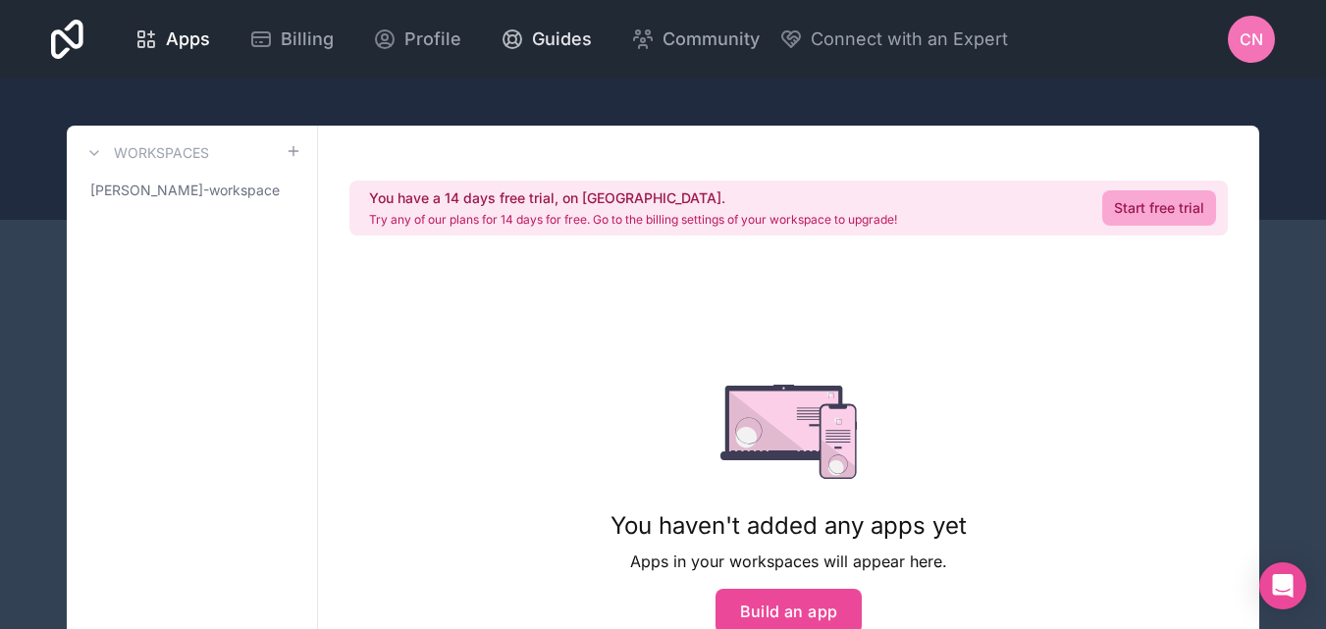
click at [572, 41] on span "Guides" at bounding box center [562, 39] width 60 height 27
